Goal: Task Accomplishment & Management: Complete application form

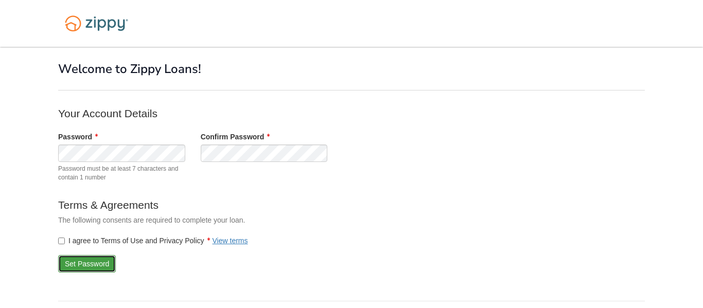
click at [73, 261] on button "Set Password" at bounding box center [87, 263] width 58 height 17
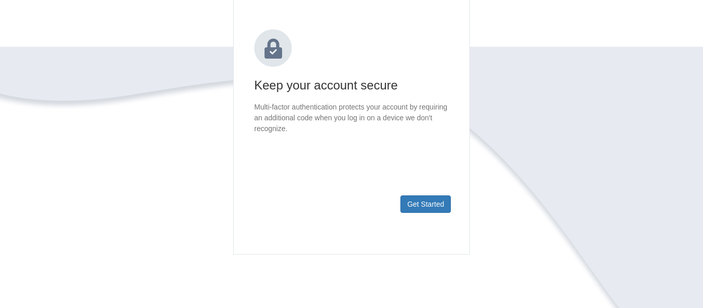
scroll to position [128, 0]
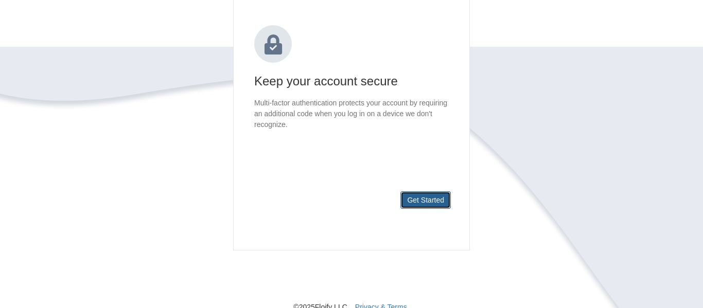
click at [426, 205] on button "Get Started" at bounding box center [425, 199] width 50 height 17
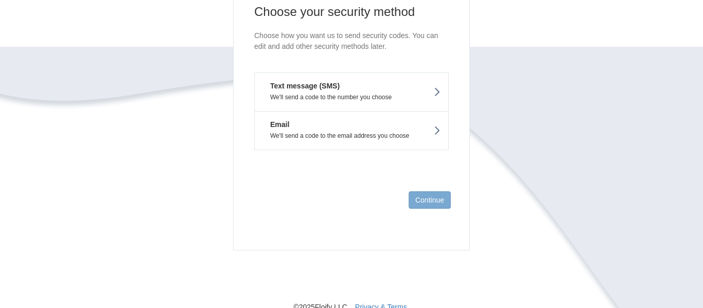
click at [382, 94] on p "We'll send a code to the number you choose" at bounding box center [351, 97] width 178 height 7
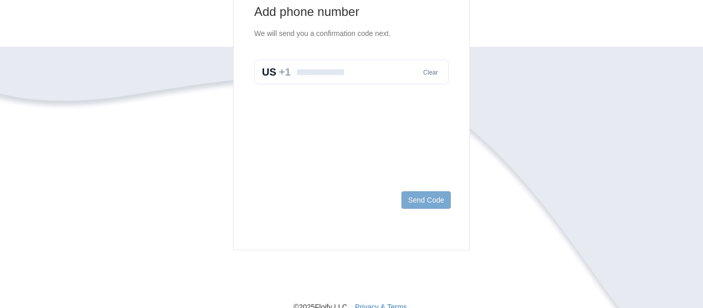
click at [367, 64] on input "text" at bounding box center [351, 72] width 194 height 25
type input "**********"
click at [426, 197] on button "Send Code" at bounding box center [425, 199] width 49 height 17
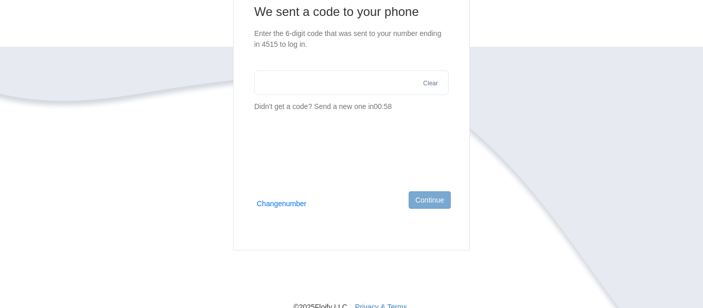
click at [364, 91] on input "text" at bounding box center [351, 82] width 194 height 25
type input "******"
click at [436, 199] on button "Continue" at bounding box center [429, 199] width 42 height 17
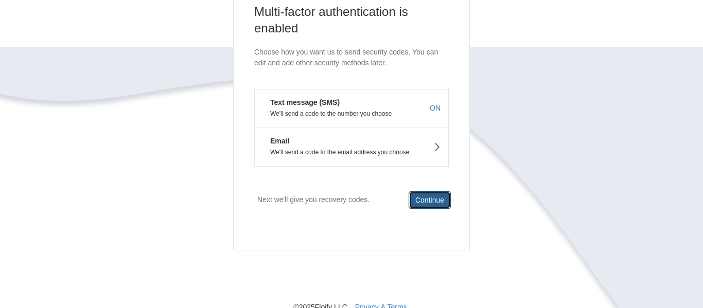
click at [436, 199] on button "Continue" at bounding box center [429, 199] width 42 height 17
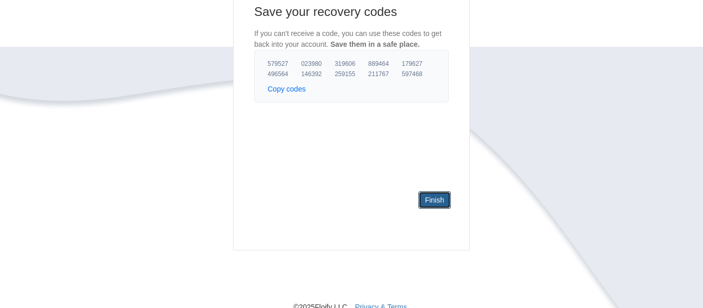
click at [436, 199] on link "Finish" at bounding box center [434, 199] width 32 height 17
